Goal: Transaction & Acquisition: Purchase product/service

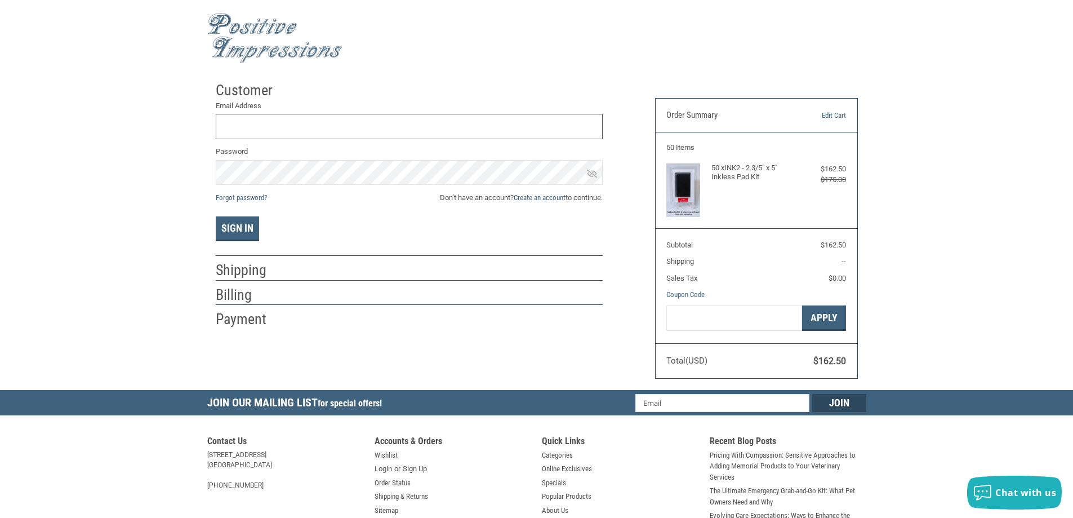
type input "[EMAIL_ADDRESS][DOMAIN_NAME]"
click at [246, 237] on button "Sign In" at bounding box center [237, 228] width 43 height 25
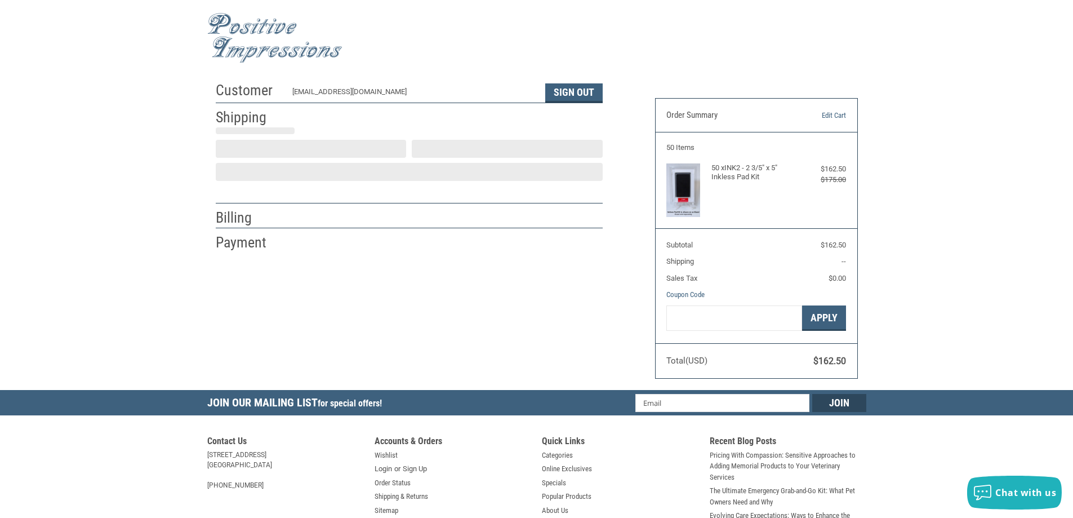
select select "US"
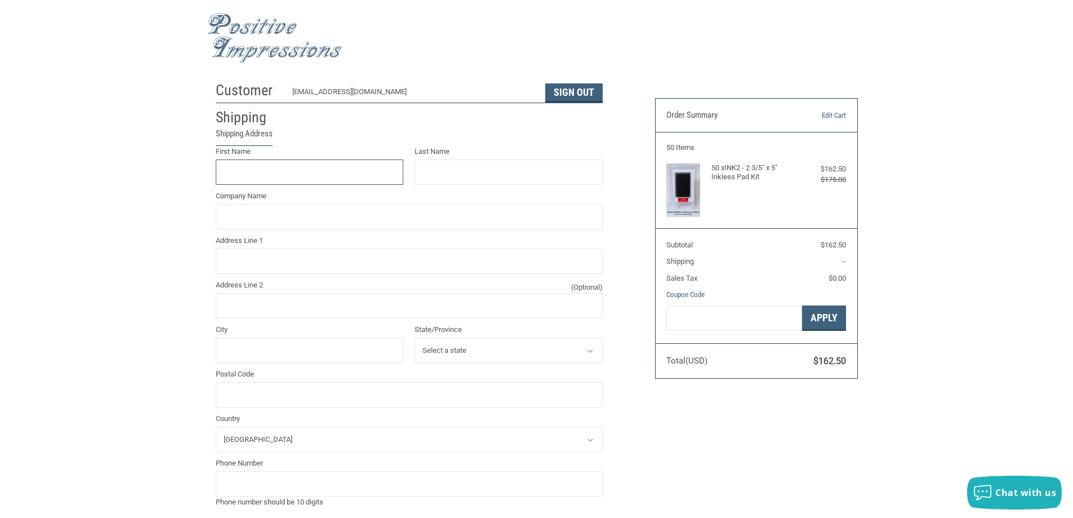
click at [250, 171] on input "First Name" at bounding box center [310, 171] width 188 height 25
type input "[PERSON_NAME]"
click at [246, 207] on input "Company Name" at bounding box center [409, 216] width 387 height 25
type input "COUNTRY VET CLINIC"
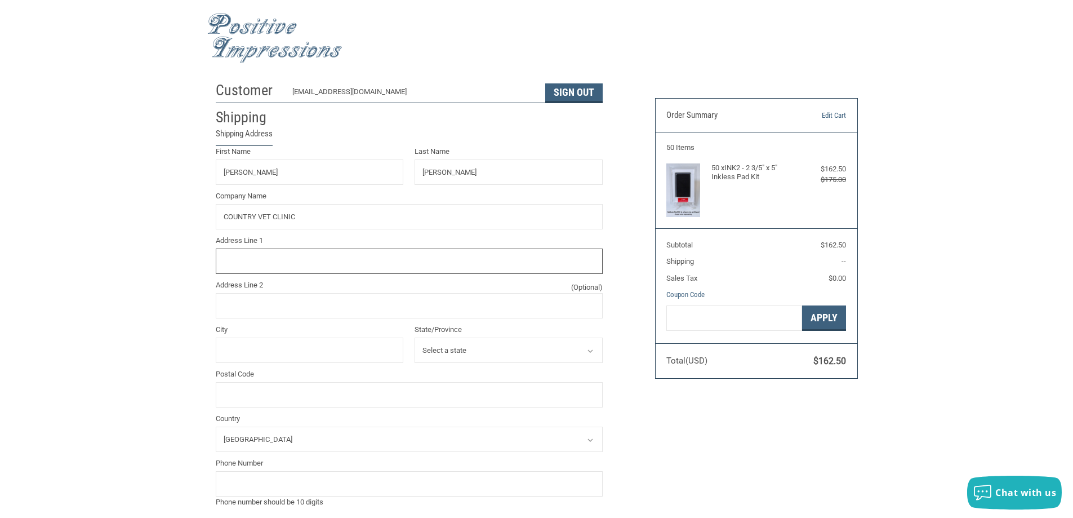
click at [245, 265] on input "Address Line 1" at bounding box center [409, 260] width 387 height 25
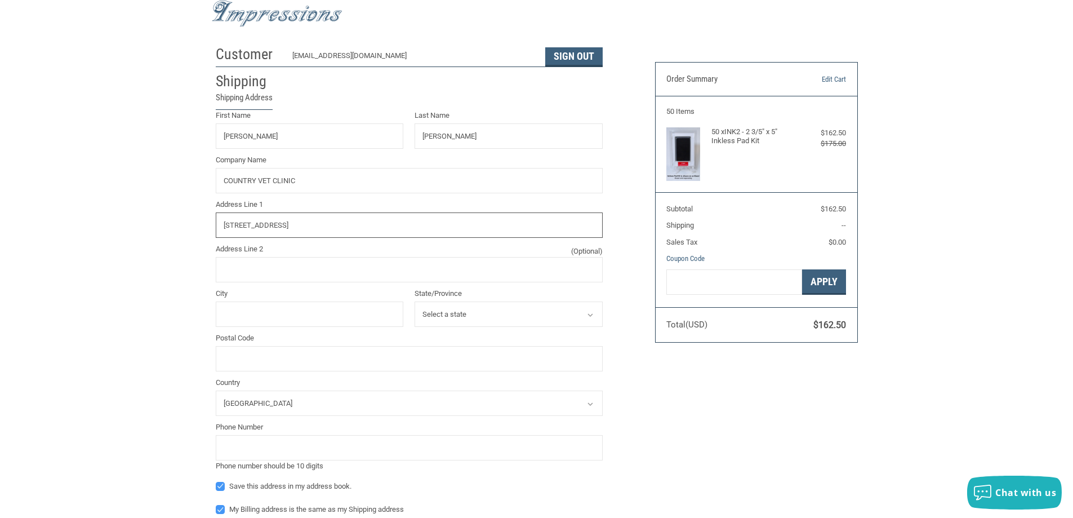
scroll to position [56, 0]
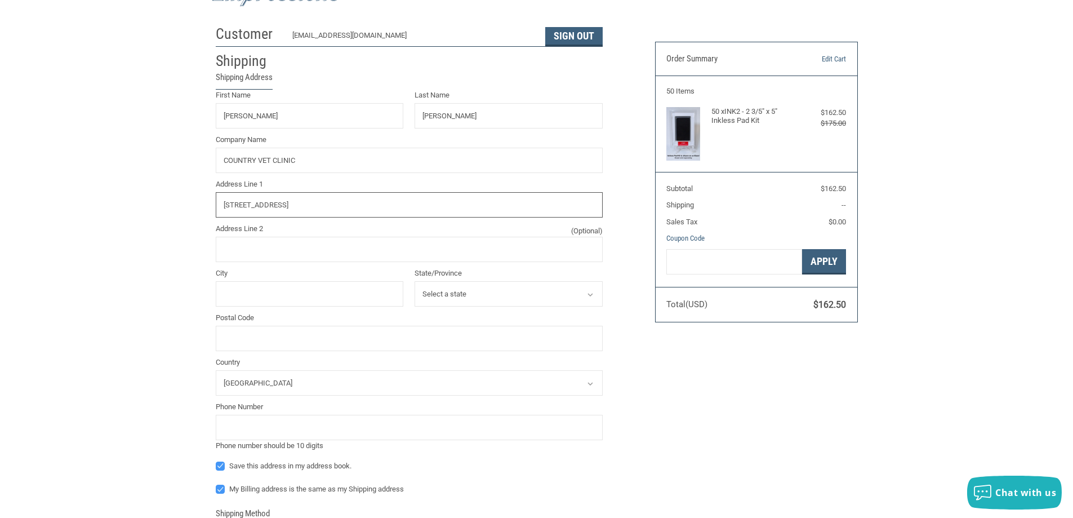
type input "[STREET_ADDRESS]"
click at [242, 288] on input "City" at bounding box center [310, 293] width 188 height 25
type input "[GEOGRAPHIC_DATA]"
click at [496, 289] on select "Select a state Alabama Alaska Arizona Arkansas California Colorado Connecticut …" at bounding box center [509, 293] width 188 height 25
select select "TN"
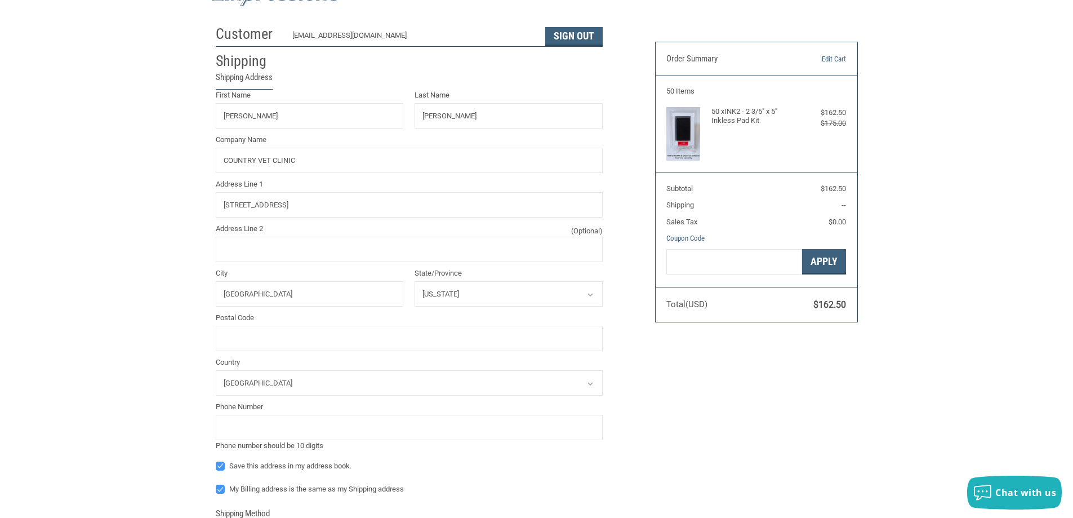
click at [415, 282] on select "Select a state Alabama Alaska Arizona Arkansas California Colorado Connecticut …" at bounding box center [509, 293] width 188 height 25
click at [282, 331] on input "Postal Code" at bounding box center [409, 338] width 387 height 25
type input "37042"
click at [244, 421] on input "tel" at bounding box center [409, 427] width 387 height 25
type input "9313500085"
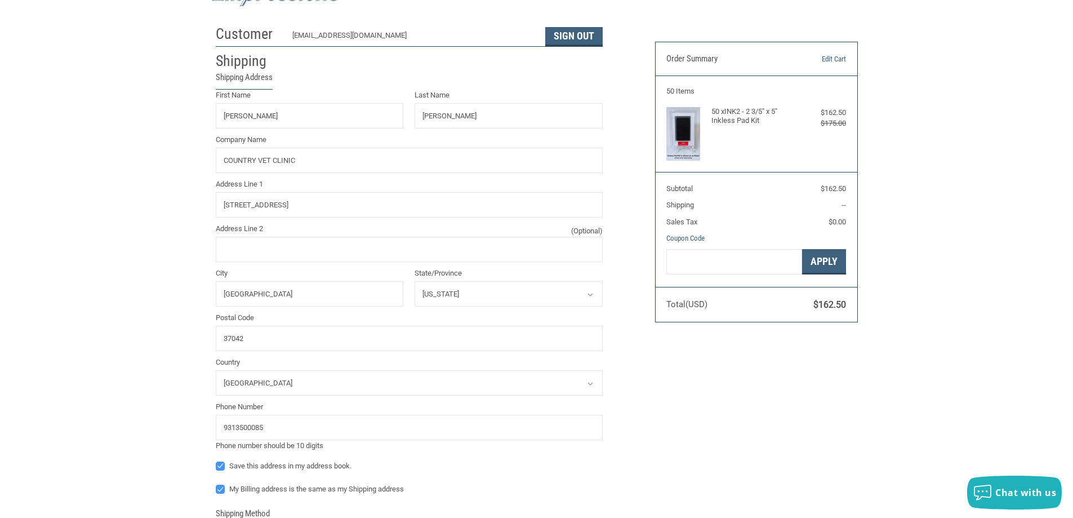
click at [186, 437] on div "Customer COUNTRYVETERINARYCLINICTN@GMAIL.COM Sign Out Shipping Shipping Address…" at bounding box center [536, 372] width 1073 height 704
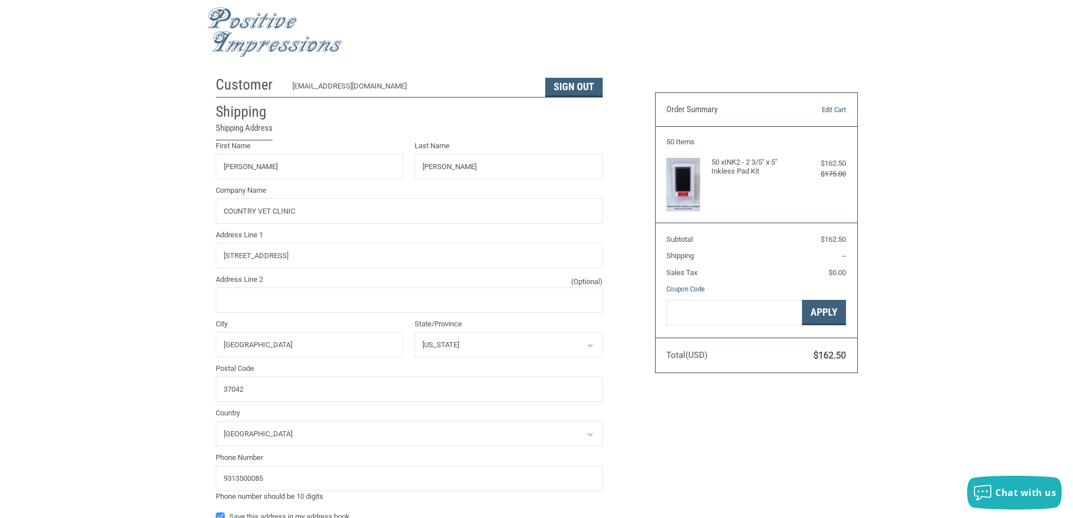
scroll to position [0, 0]
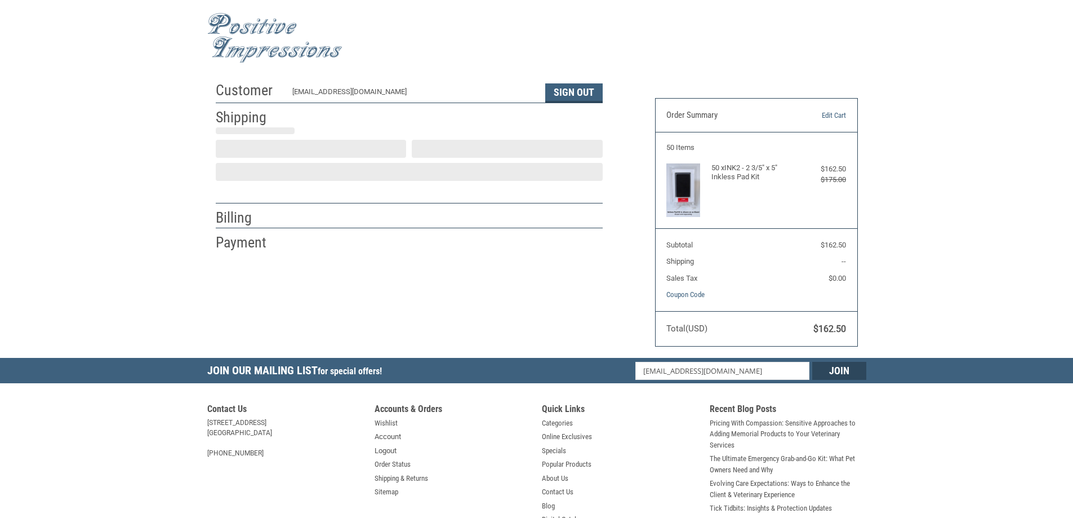
type input "[US_STATE]"
select select "US"
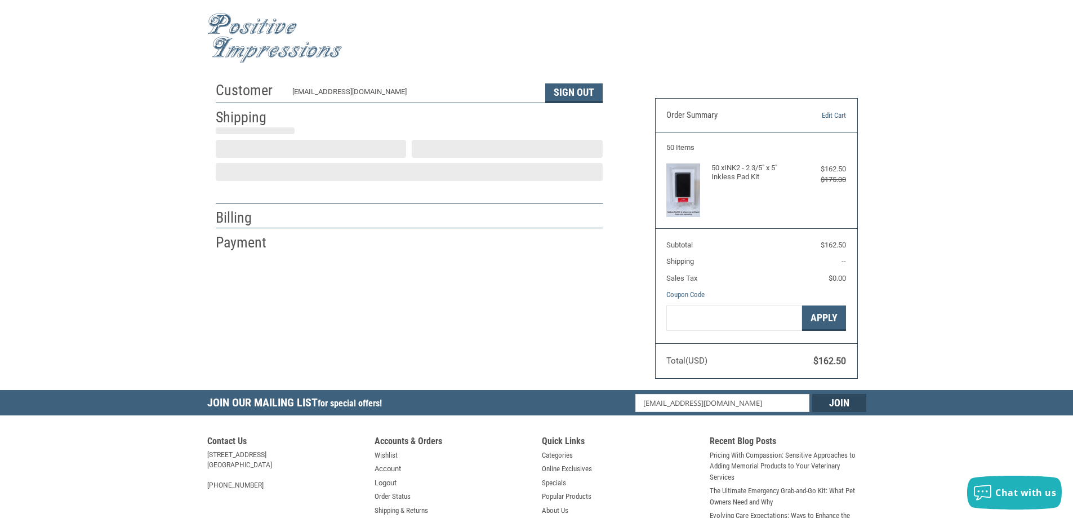
select select "TN"
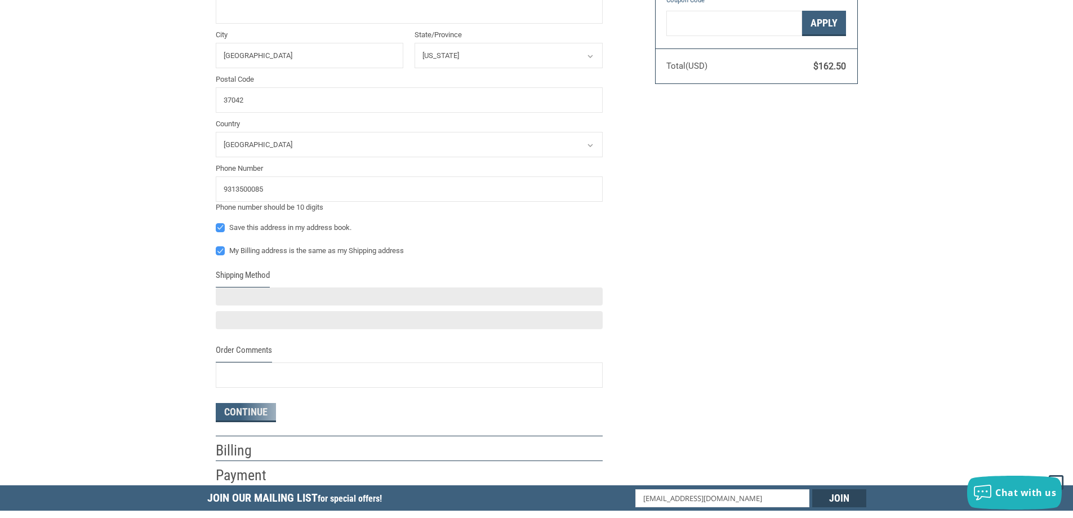
scroll to position [338, 0]
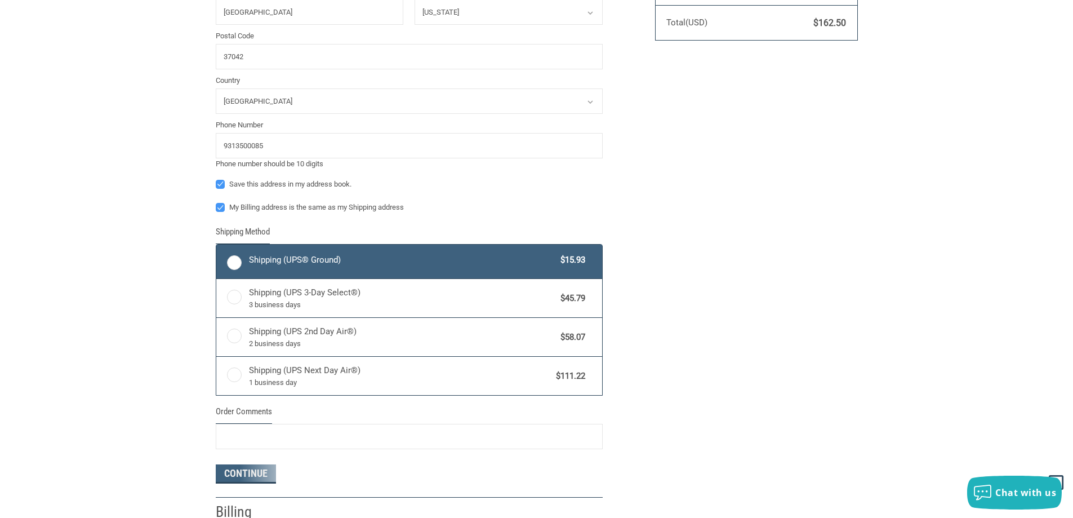
radio input "true"
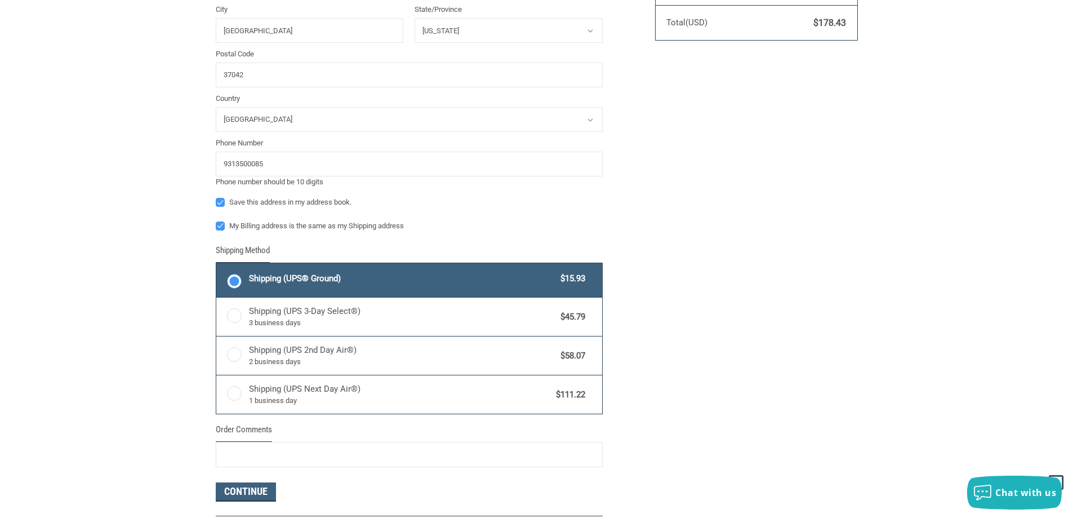
scroll to position [357, 0]
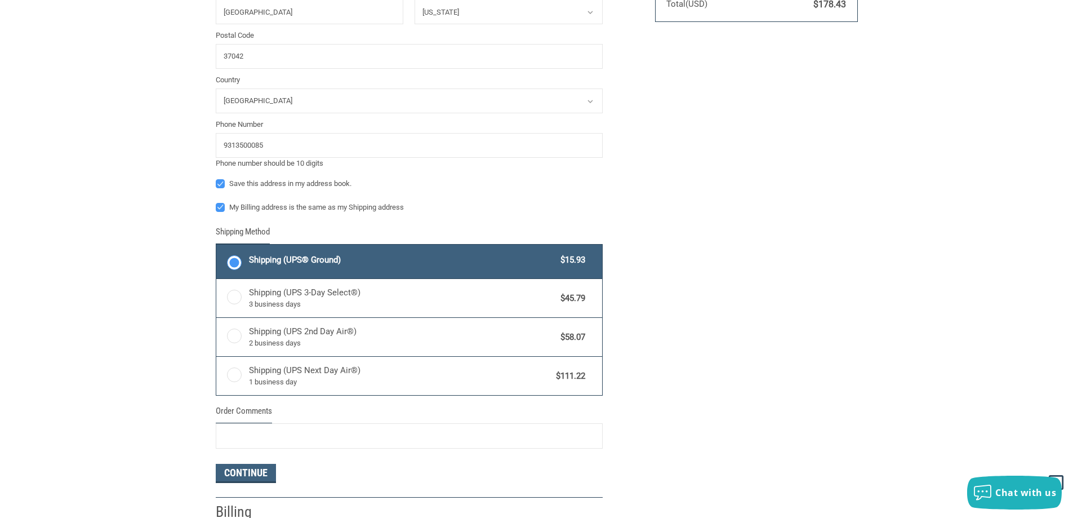
click at [235, 268] on label "Shipping (UPS® Ground) $15.93" at bounding box center [409, 261] width 386 height 34
click at [217, 246] on input "Shipping (UPS® Ground) $15.93" at bounding box center [216, 246] width 1 height 1
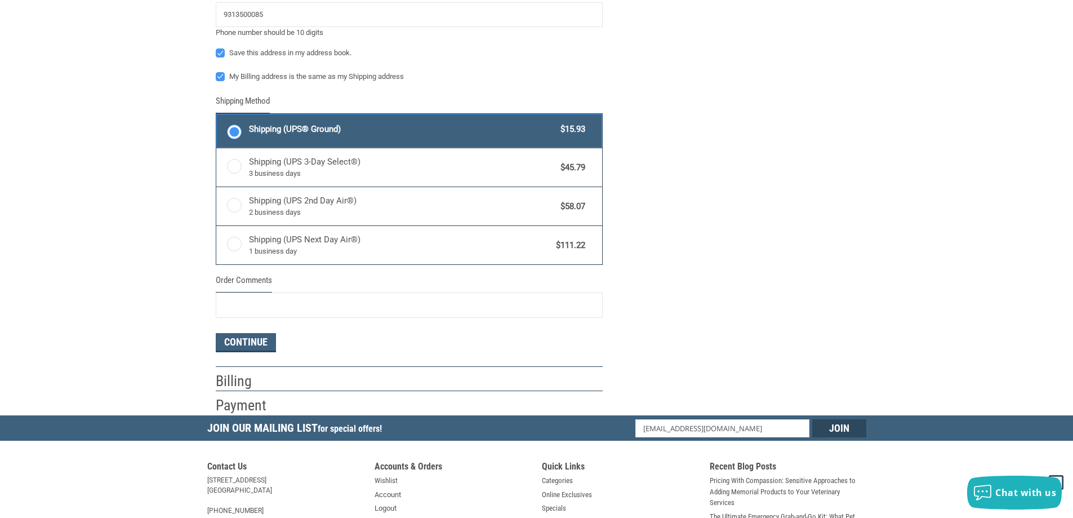
scroll to position [526, 0]
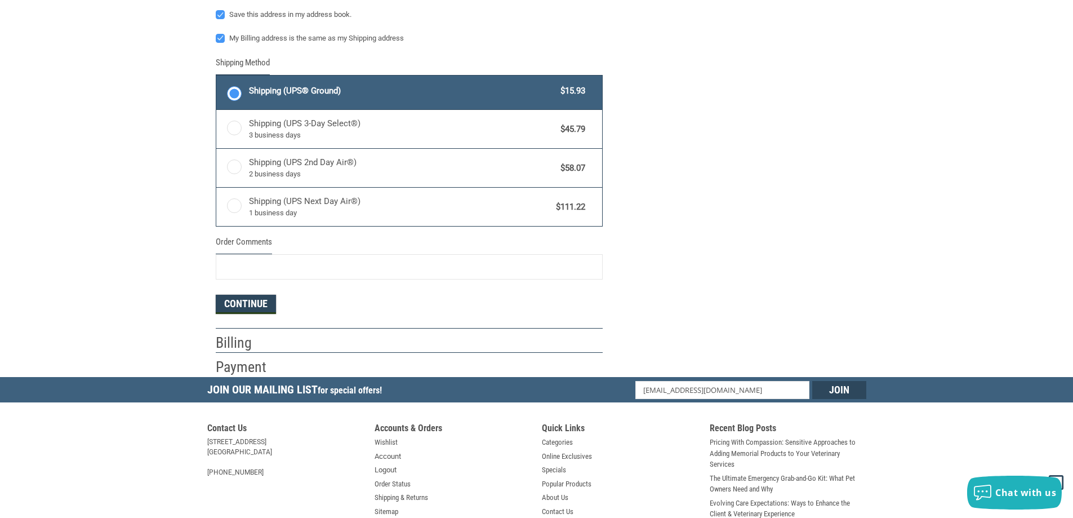
click at [252, 304] on button "Continue" at bounding box center [246, 304] width 60 height 19
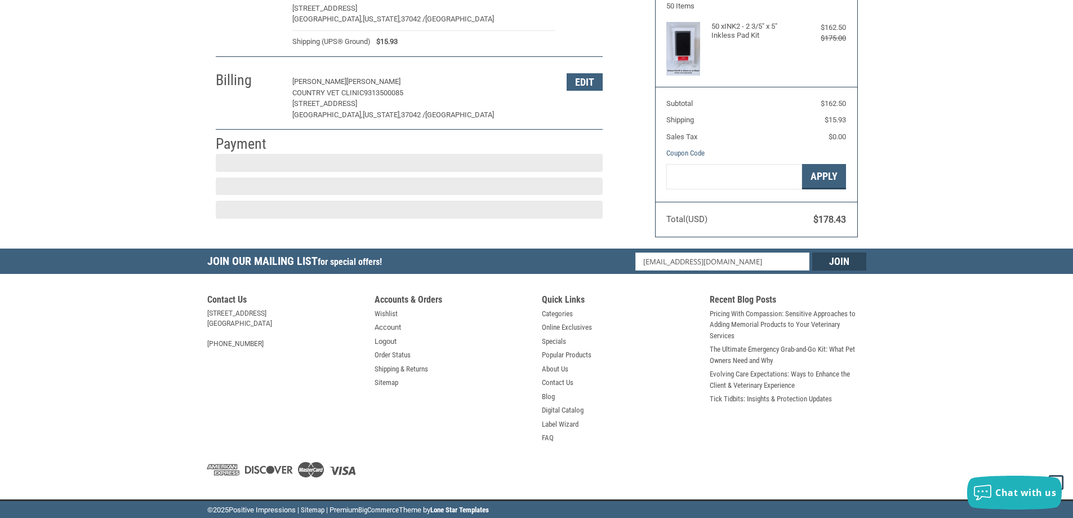
scroll to position [141, 0]
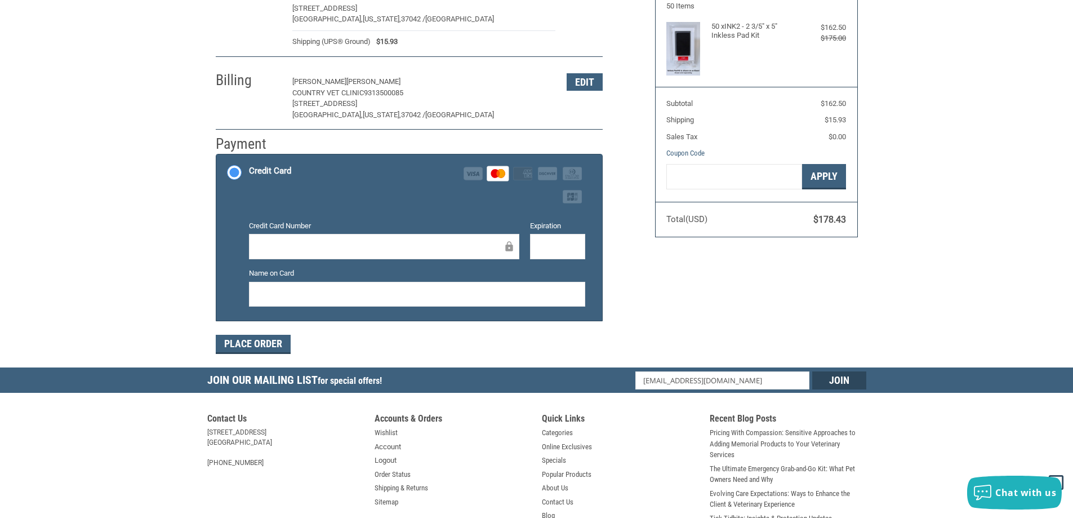
click at [536, 251] on div at bounding box center [557, 246] width 55 height 25
click at [268, 346] on button "Place Order" at bounding box center [253, 344] width 75 height 19
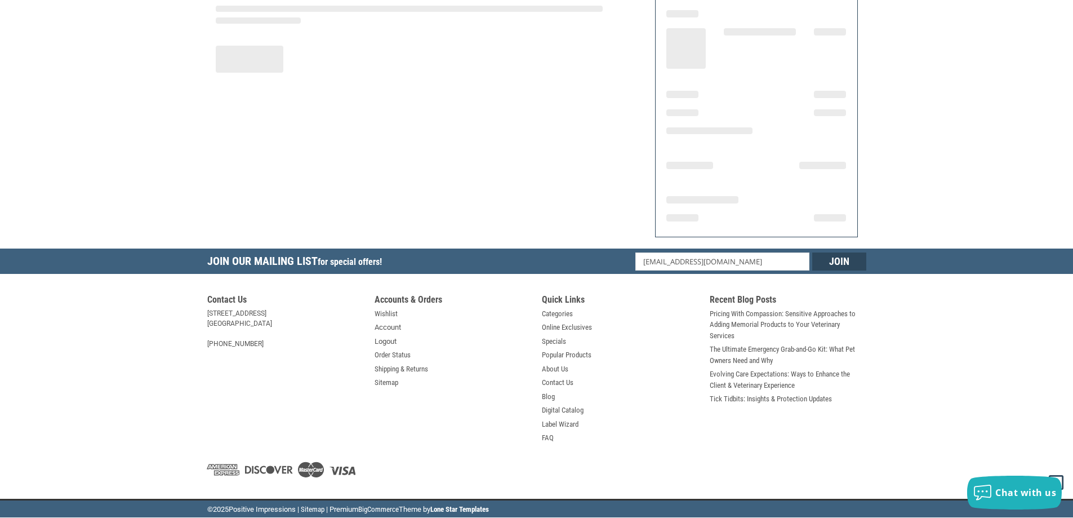
scroll to position [131, 0]
